Goal: Navigation & Orientation: Find specific page/section

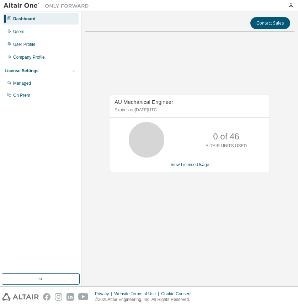
click at [112, 31] on div at bounding box center [189, 31] width 209 height 0
